Goal: Navigation & Orientation: Find specific page/section

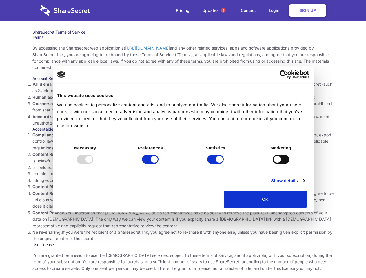
click at [183, 139] on li "Compliance with local laws and regulations. Your use of the Sharesecret must no…" at bounding box center [182, 141] width 301 height 19
click at [93, 164] on div at bounding box center [85, 159] width 16 height 9
click at [158, 164] on input "Preferences" at bounding box center [150, 159] width 16 height 9
checkbox input "false"
click at [216, 164] on input "Statistics" at bounding box center [215, 159] width 16 height 9
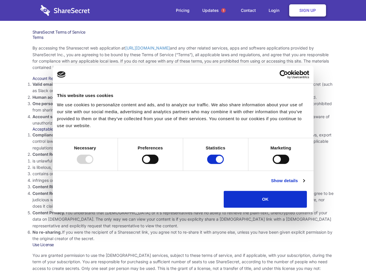
checkbox input "false"
click at [272, 164] on input "Marketing" at bounding box center [280, 159] width 16 height 9
checkbox input "true"
click at [304, 184] on link "Show details" at bounding box center [288, 180] width 34 height 7
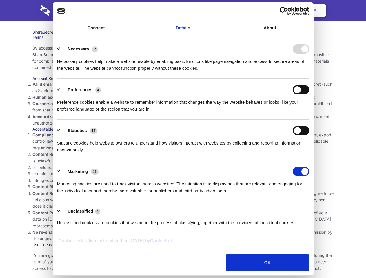
click at [311, 210] on ul "Necessary 7 Necessary cookies help make a website usable by enabling basic func…" at bounding box center [182, 135] width 257 height 195
click at [223, 10] on span "1" at bounding box center [223, 10] width 5 height 5
